Goal: Check status: Check status

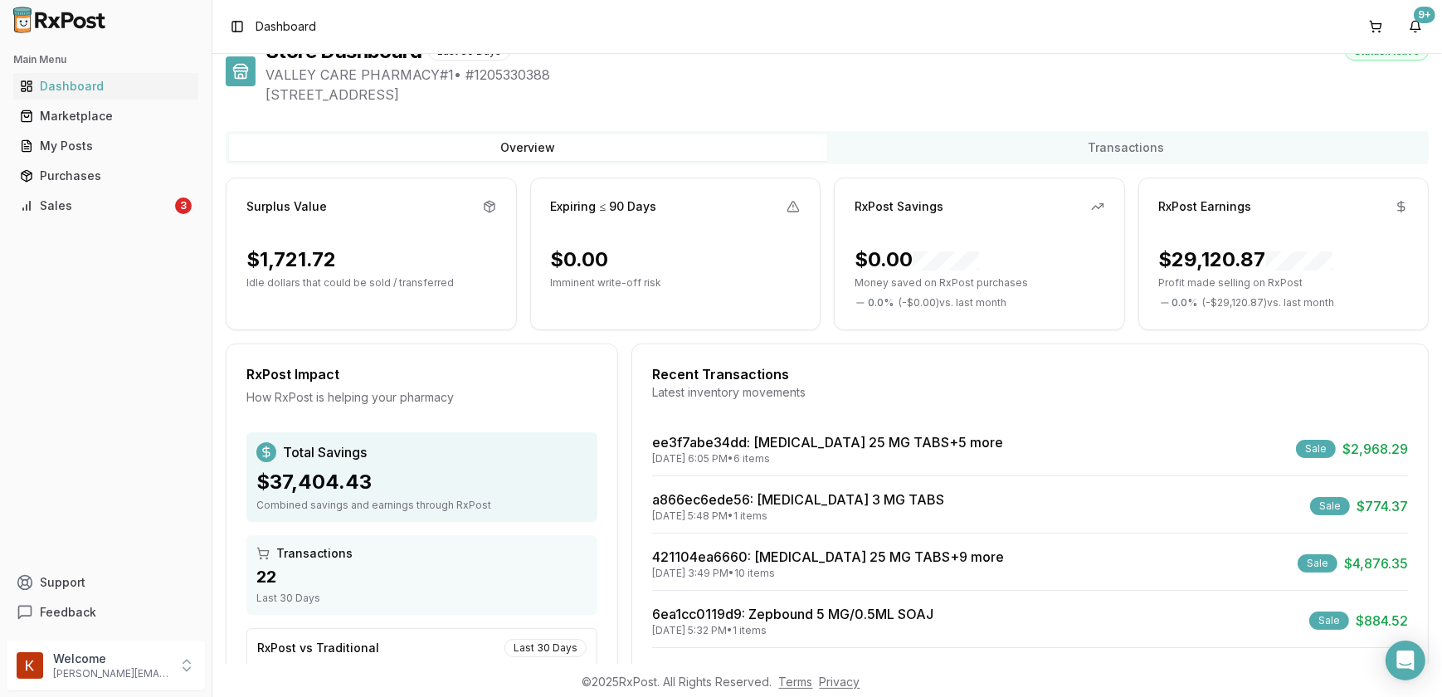
scroll to position [12, 0]
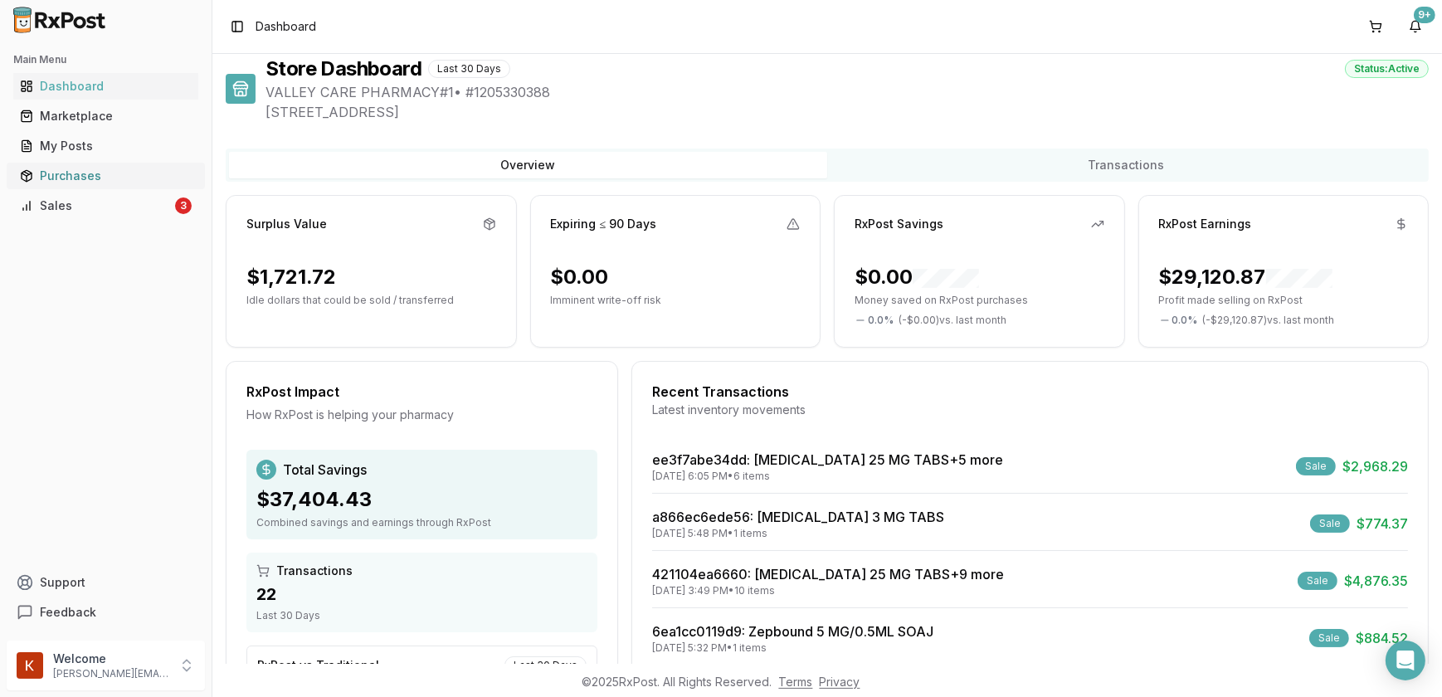
click at [87, 172] on div "Purchases" at bounding box center [106, 176] width 172 height 17
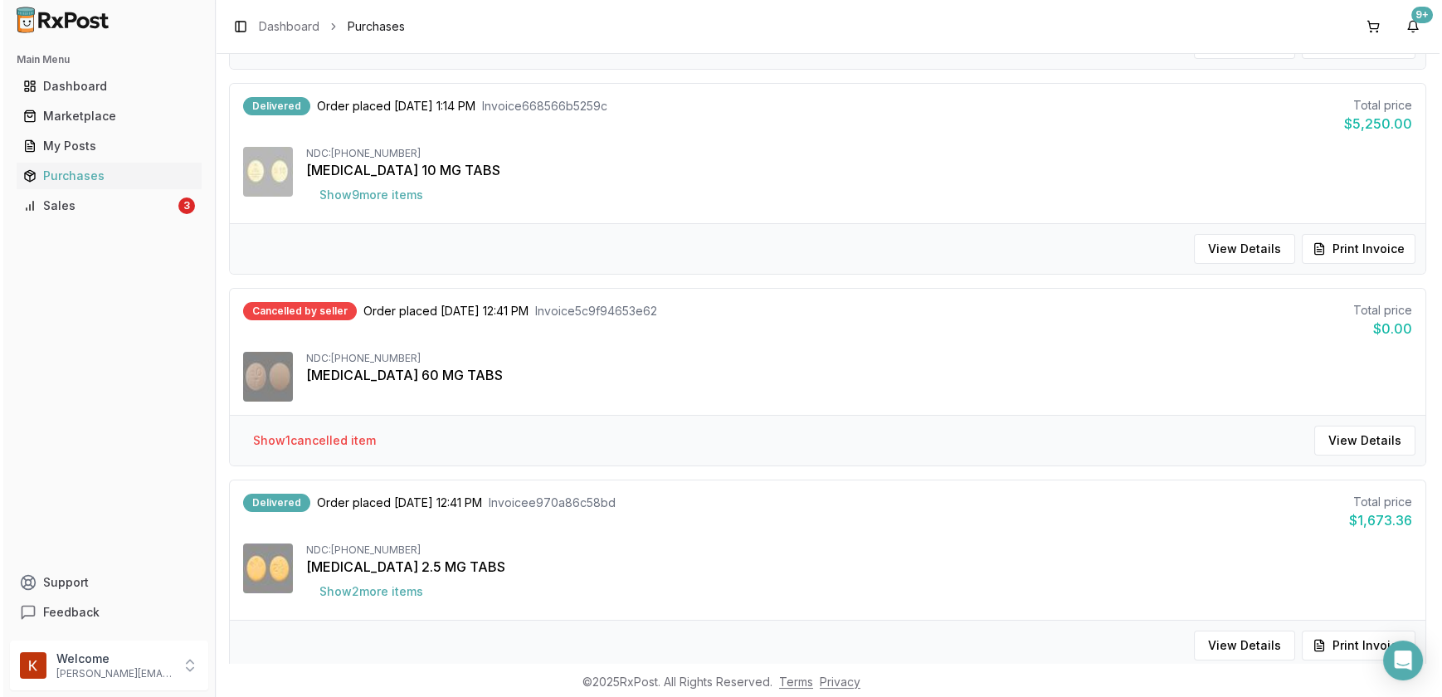
scroll to position [1055, 0]
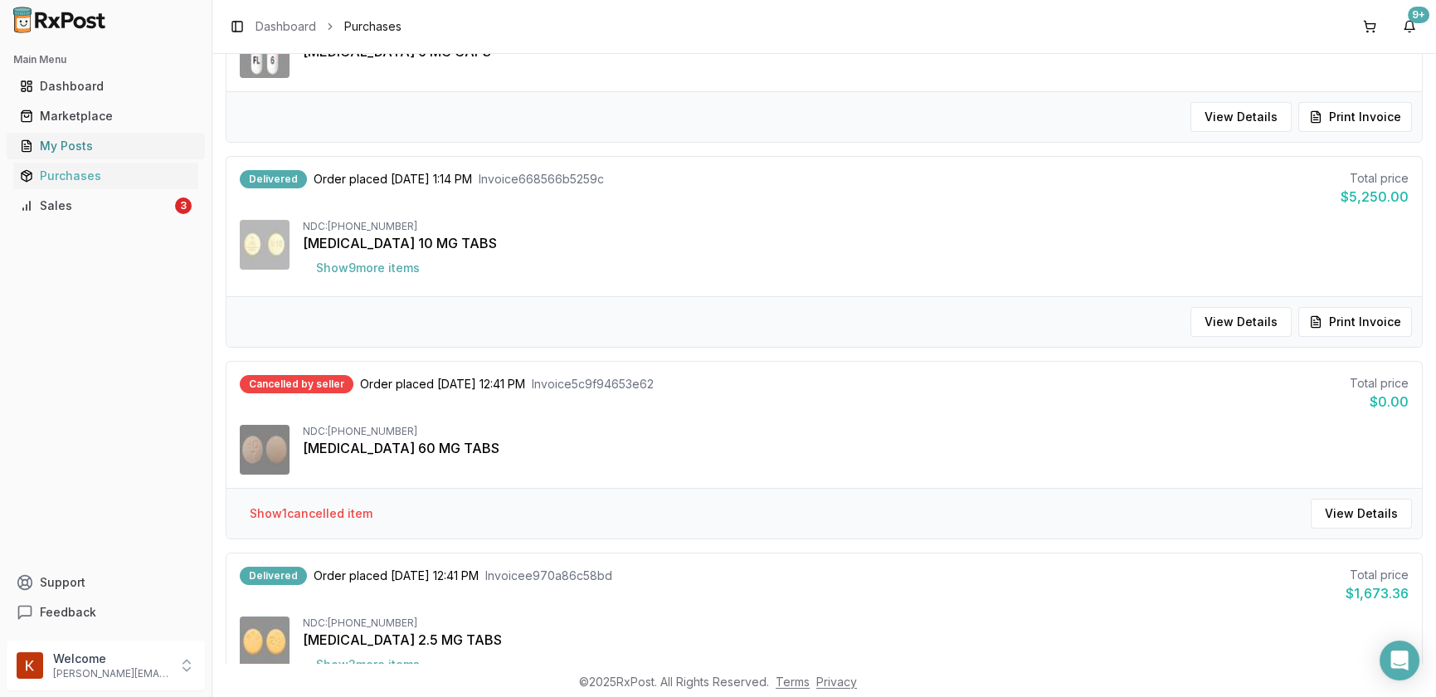
click at [75, 148] on div "My Posts" at bounding box center [106, 146] width 172 height 17
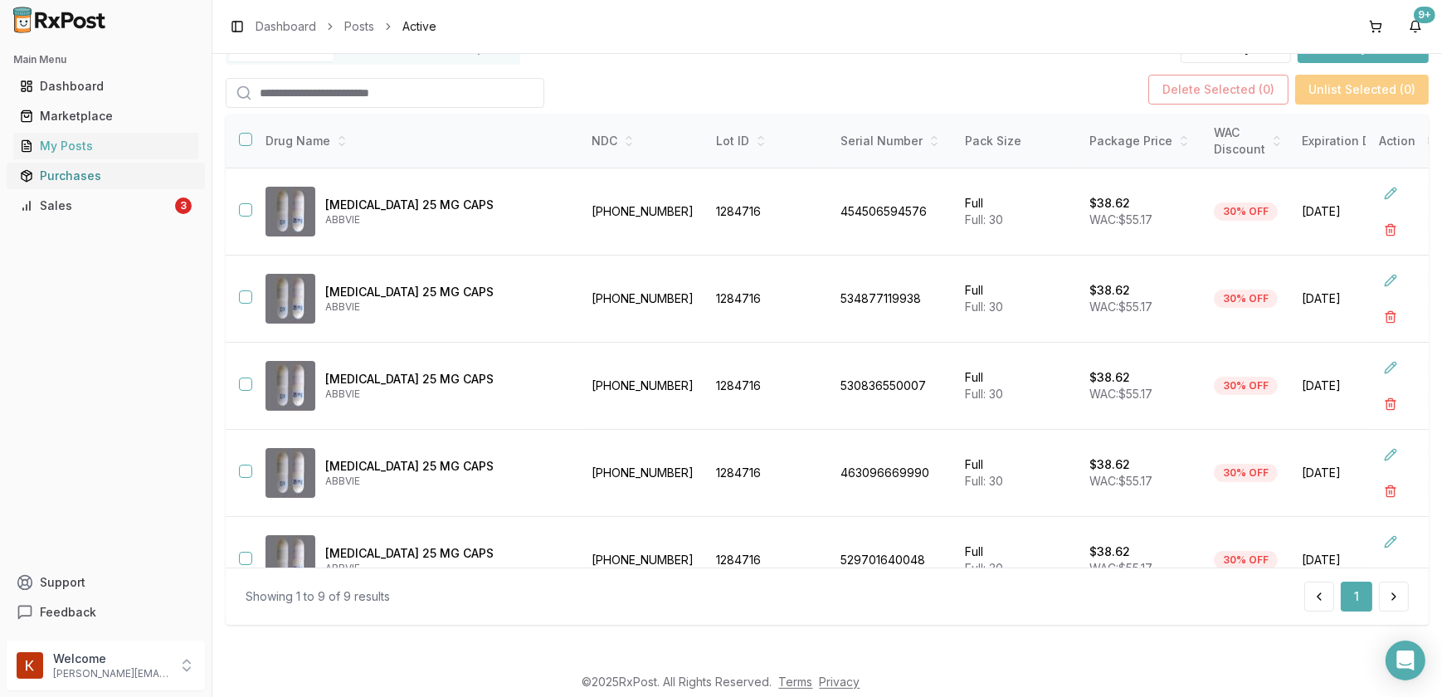
click at [123, 172] on div "Purchases" at bounding box center [106, 176] width 172 height 17
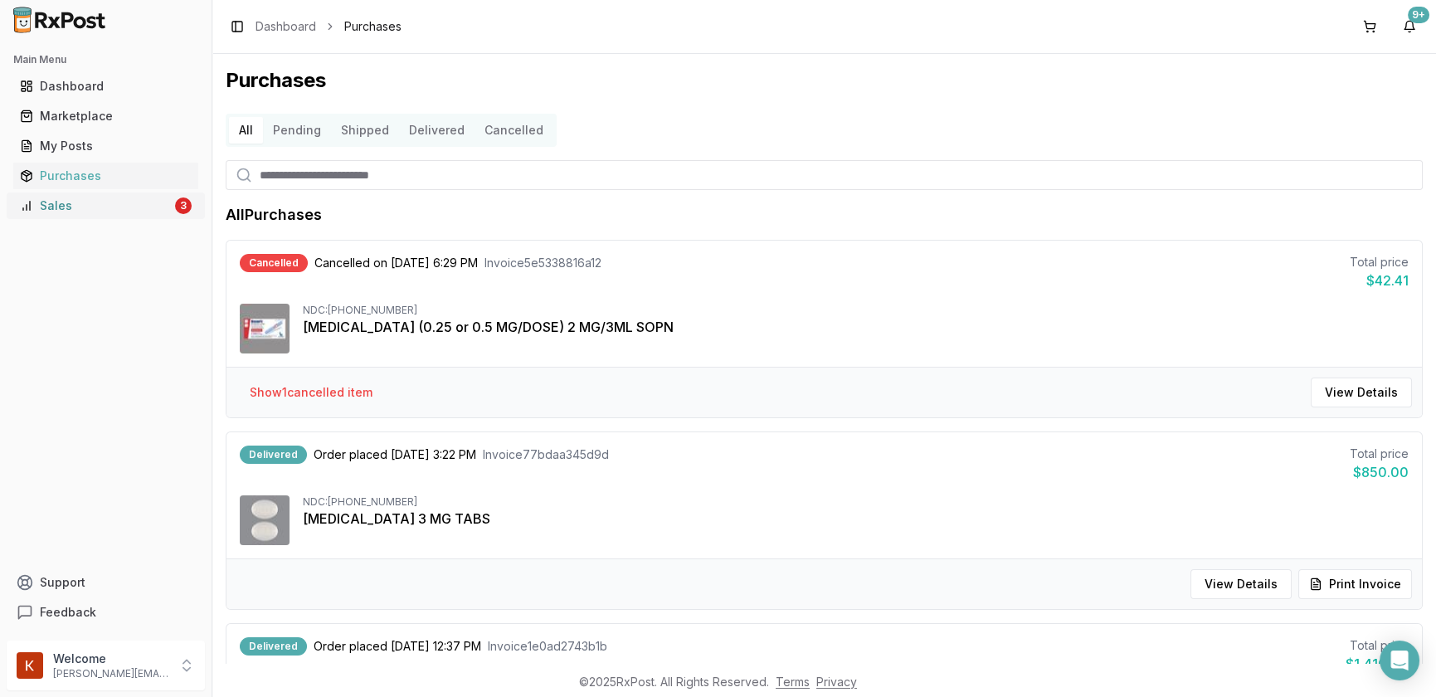
click at [66, 203] on div "Sales" at bounding box center [96, 205] width 152 height 17
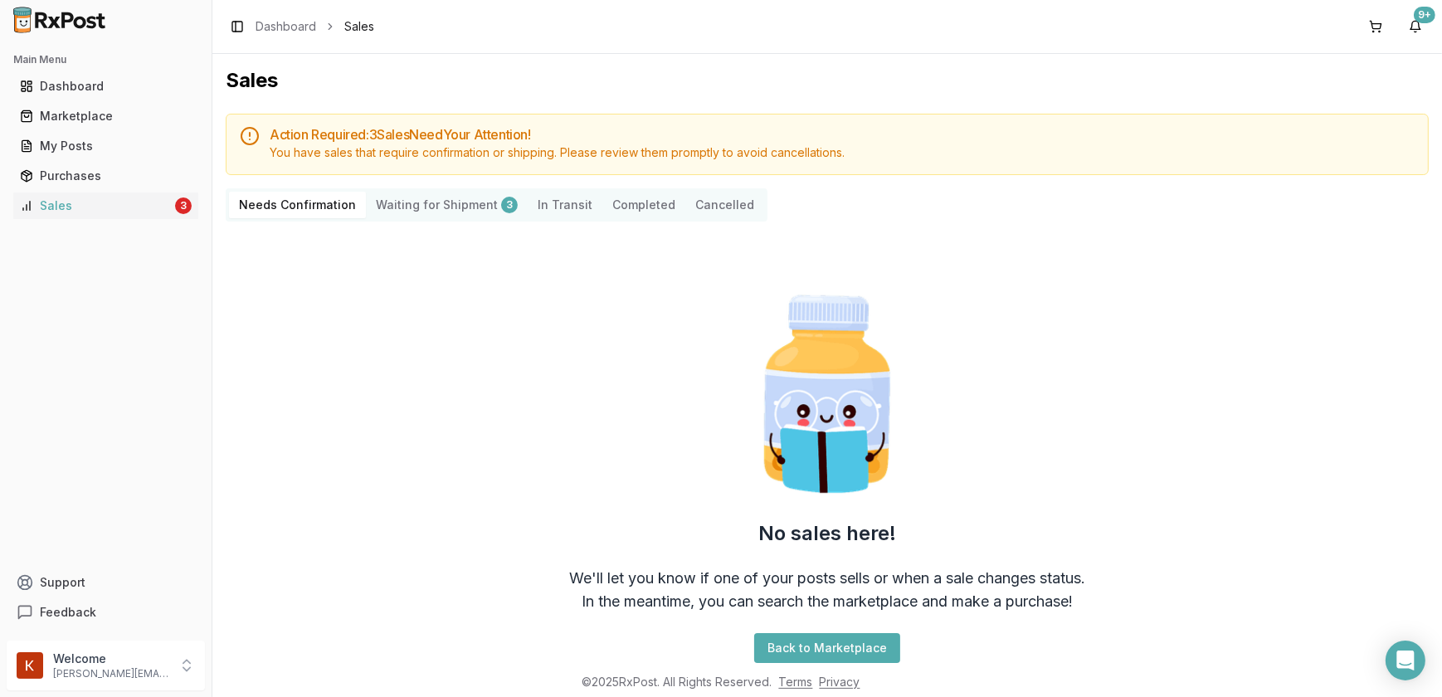
click at [627, 213] on button "Completed" at bounding box center [643, 205] width 83 height 27
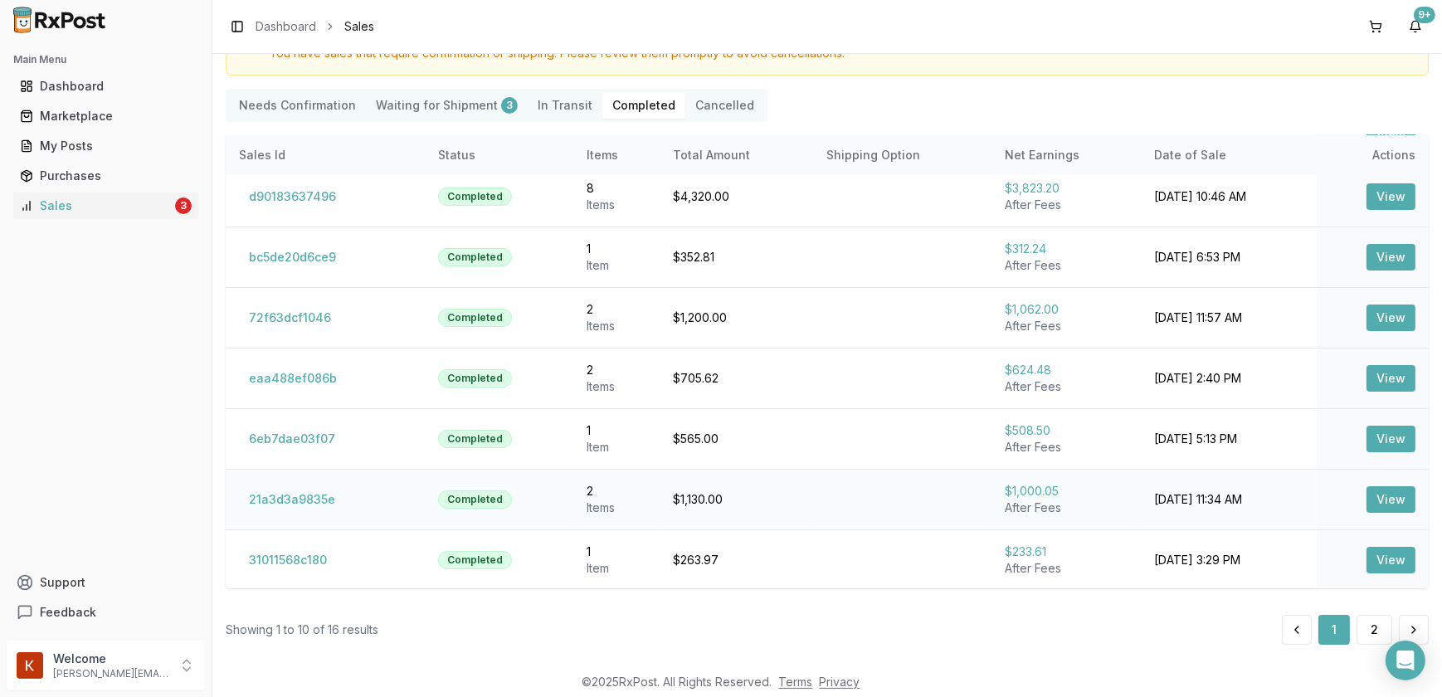
scroll to position [106, 0]
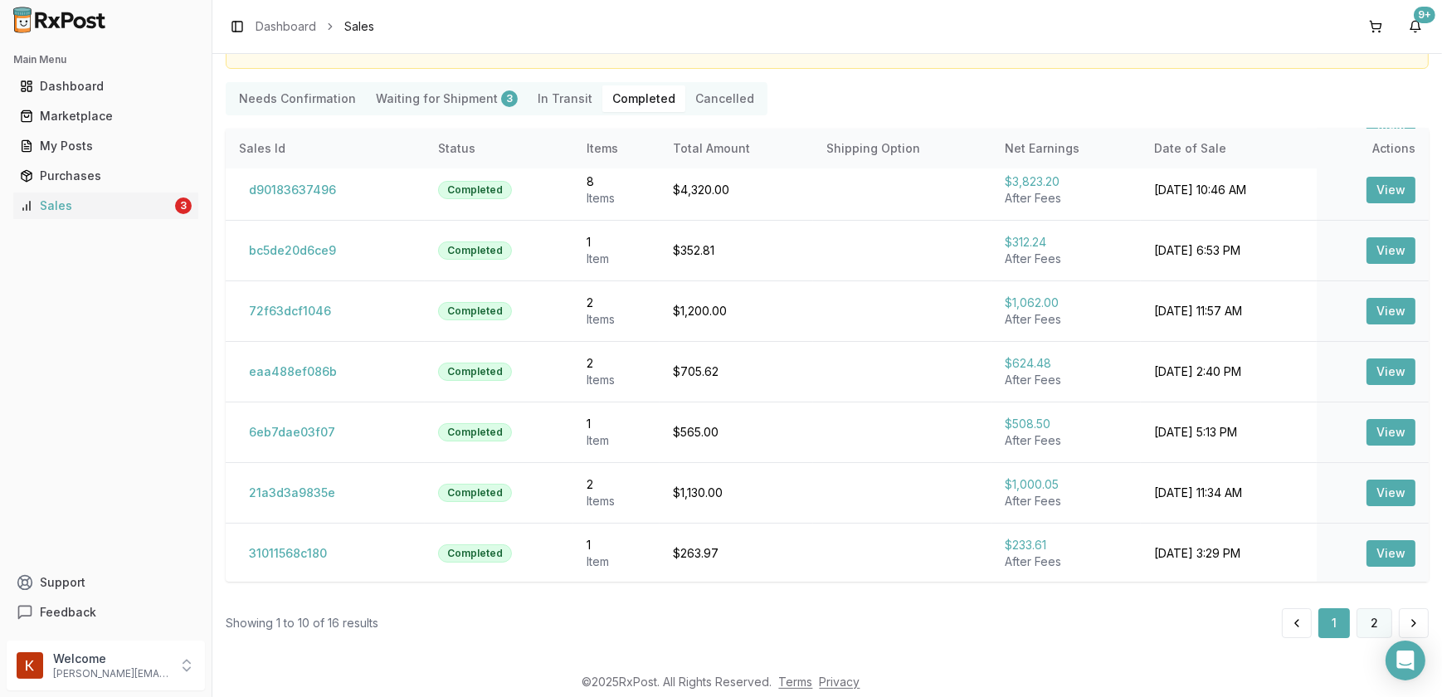
click at [1370, 630] on button "2" at bounding box center [1374, 623] width 36 height 30
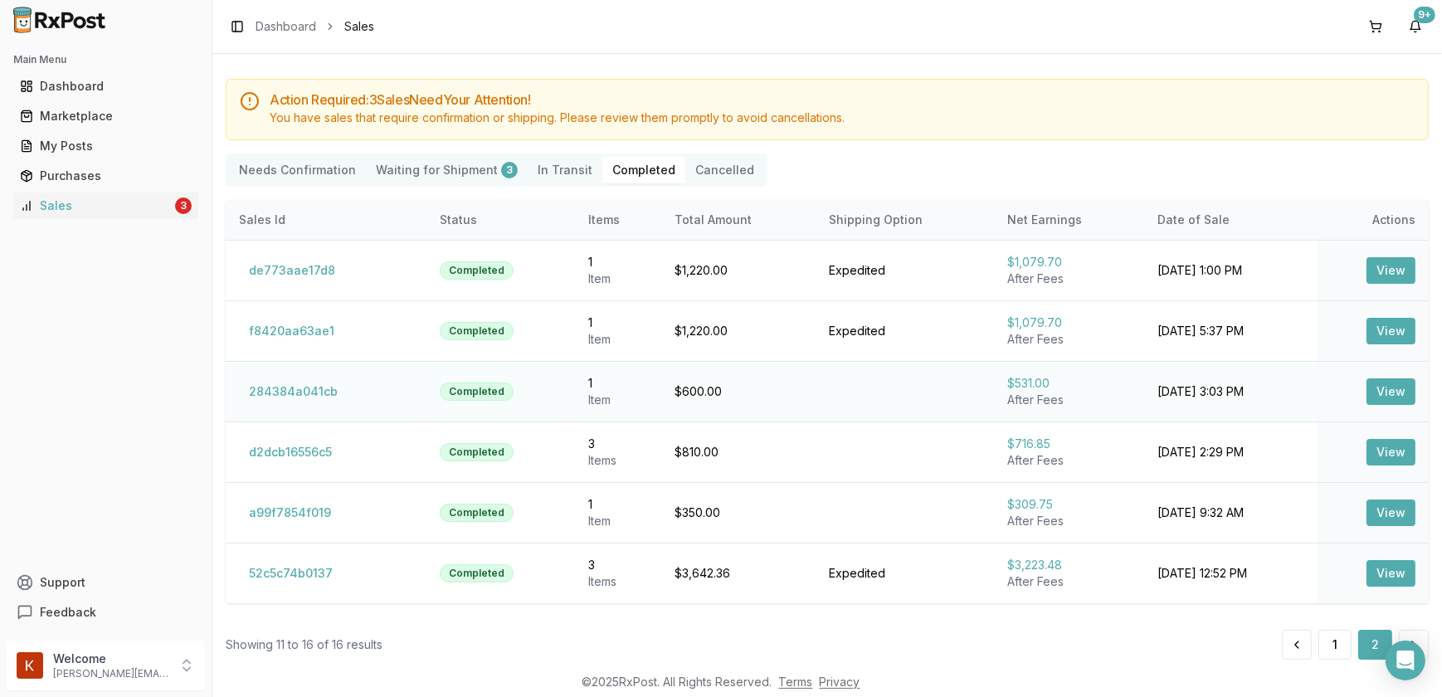
scroll to position [56, 0]
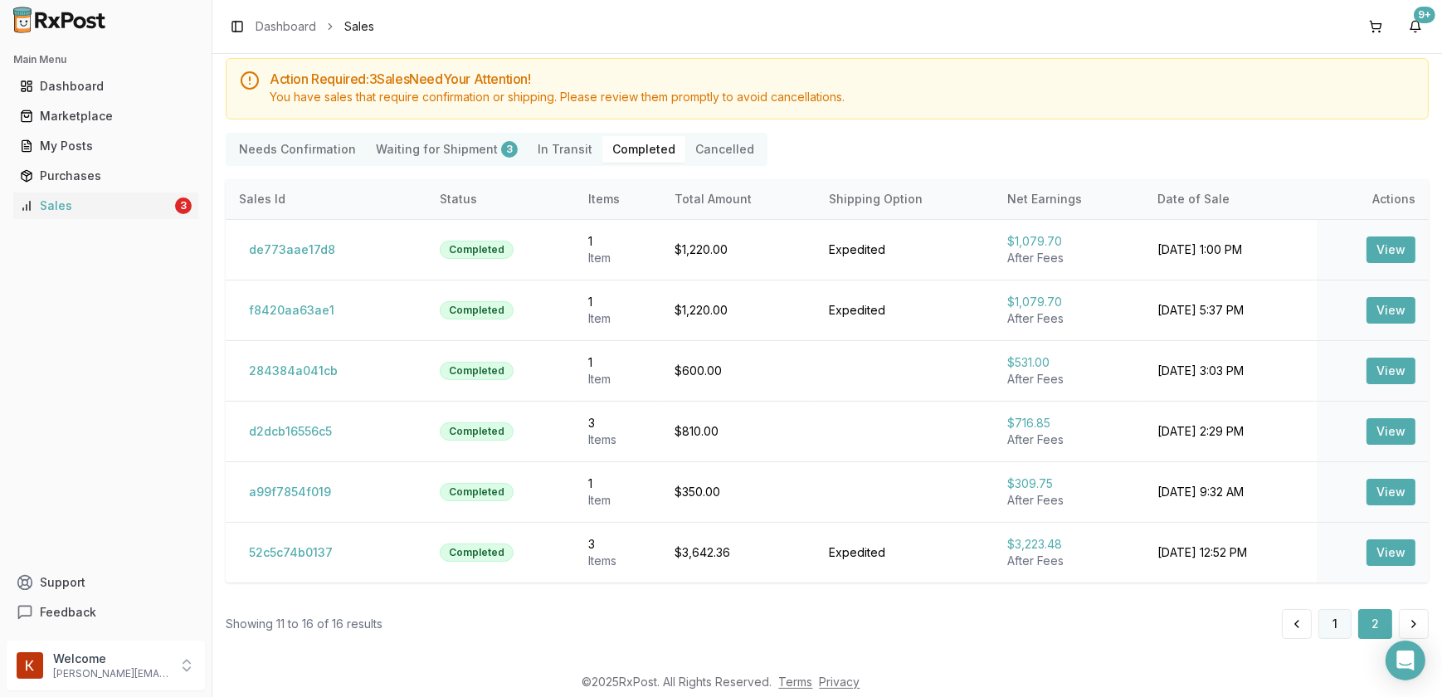
click at [1322, 625] on button "1" at bounding box center [1334, 624] width 33 height 30
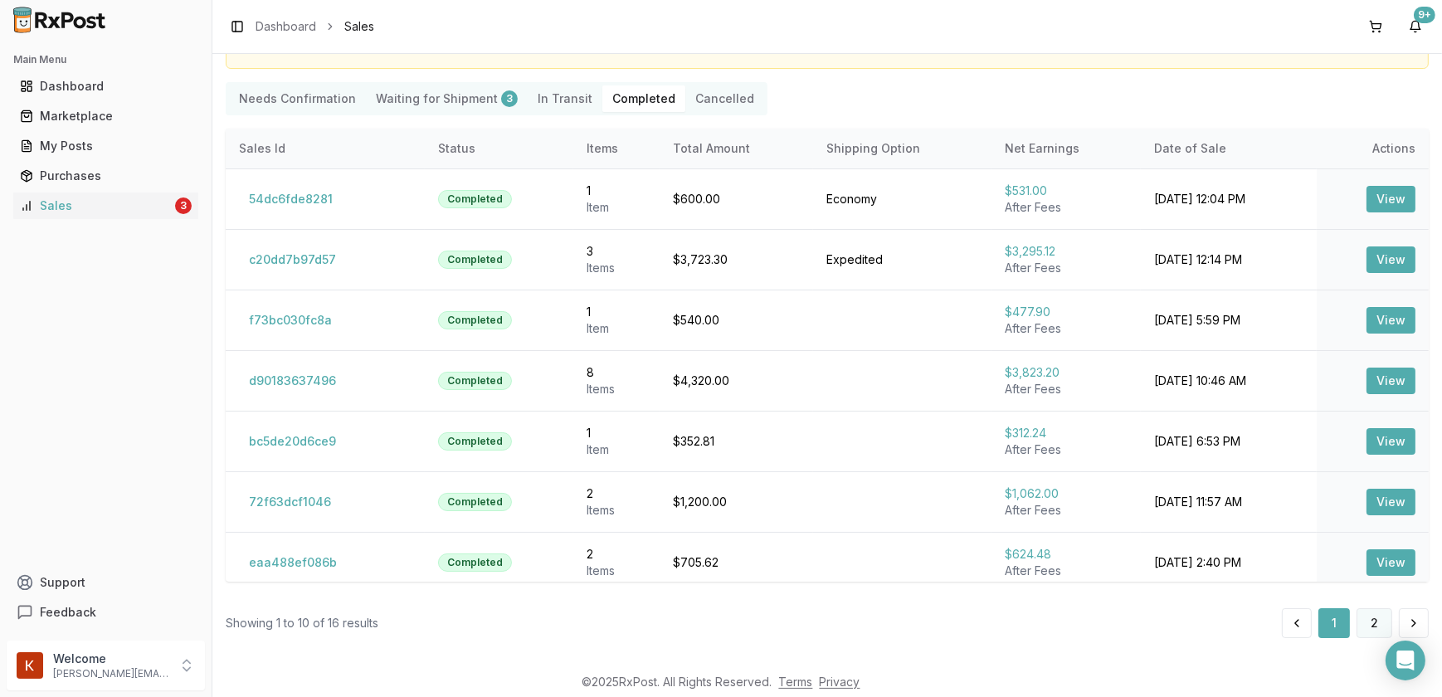
click at [1369, 629] on button "2" at bounding box center [1374, 623] width 36 height 30
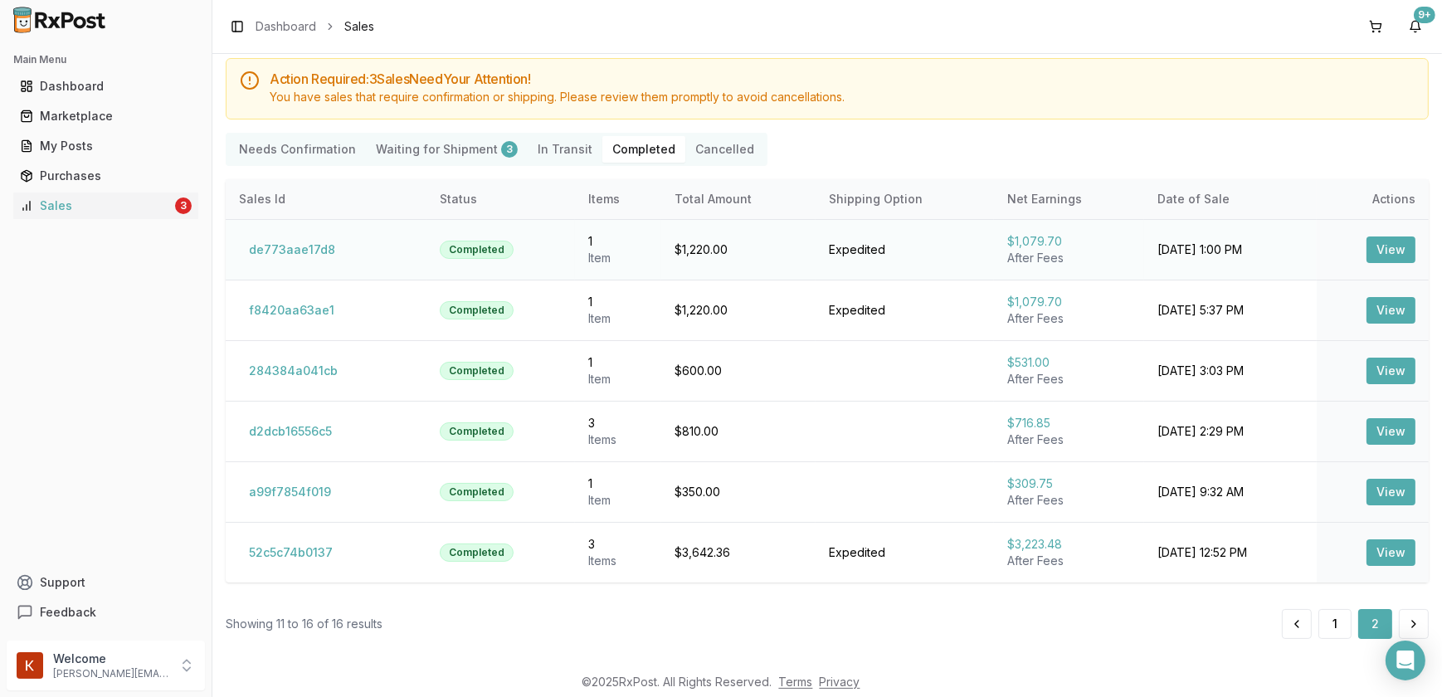
click at [1380, 253] on button "View" at bounding box center [1390, 249] width 49 height 27
